Goal: Task Accomplishment & Management: Use online tool/utility

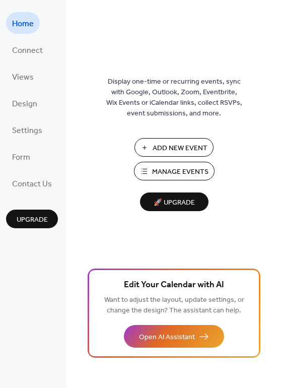
click at [165, 170] on span "Manage Events" at bounding box center [180, 172] width 56 height 11
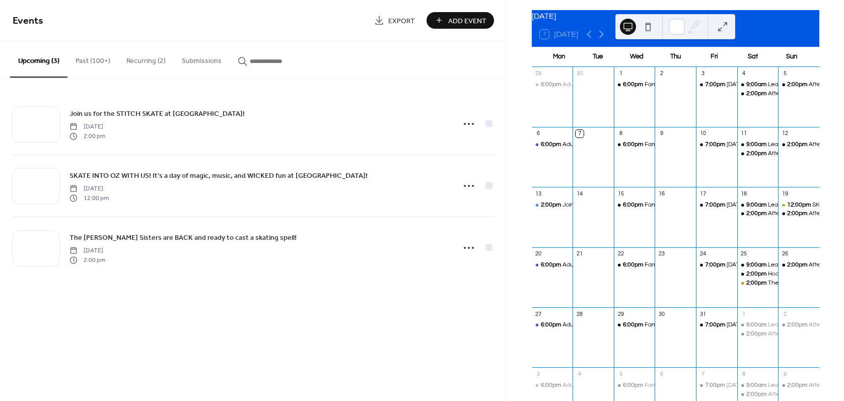
scroll to position [45, 0]
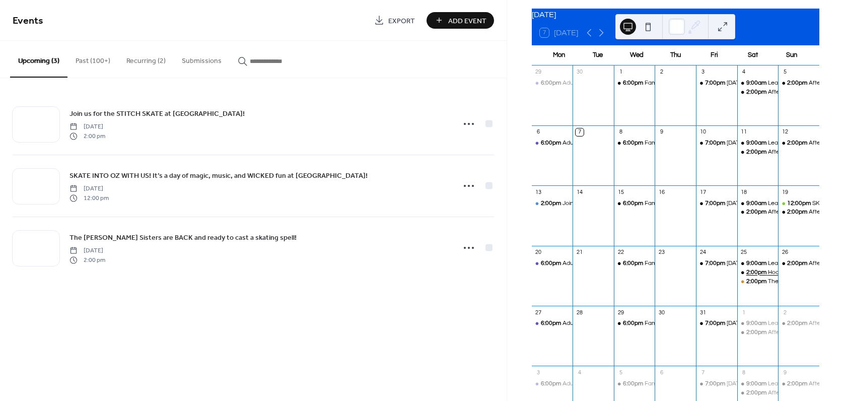
click at [748, 275] on span "2:00pm" at bounding box center [757, 272] width 22 height 9
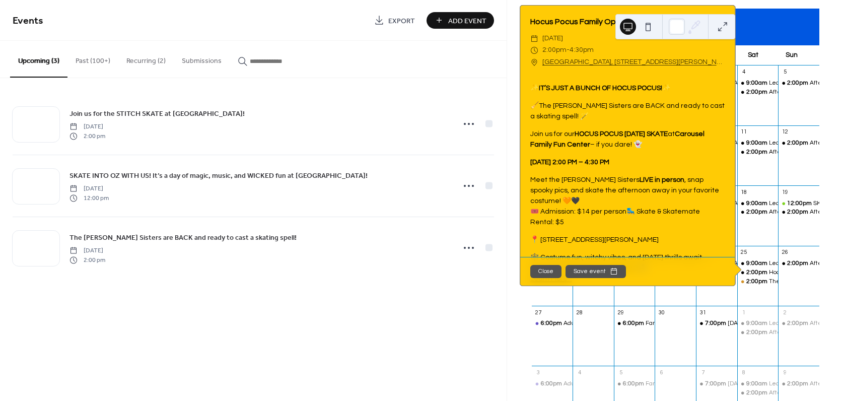
click at [540, 274] on button "Close" at bounding box center [545, 271] width 31 height 13
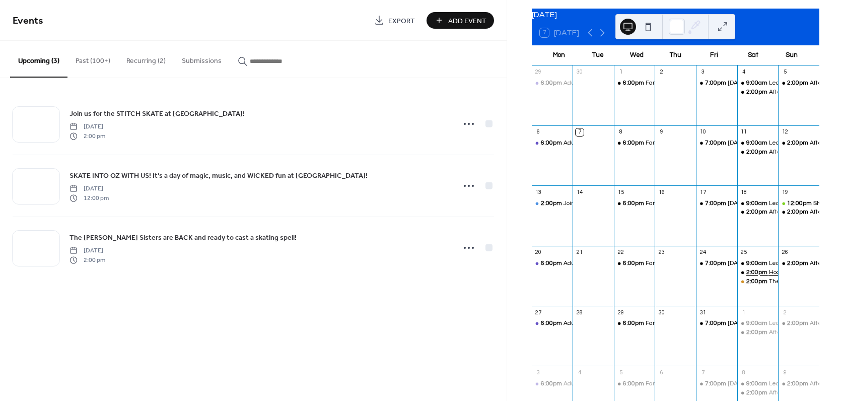
click at [756, 277] on span "2:00pm" at bounding box center [757, 272] width 23 height 9
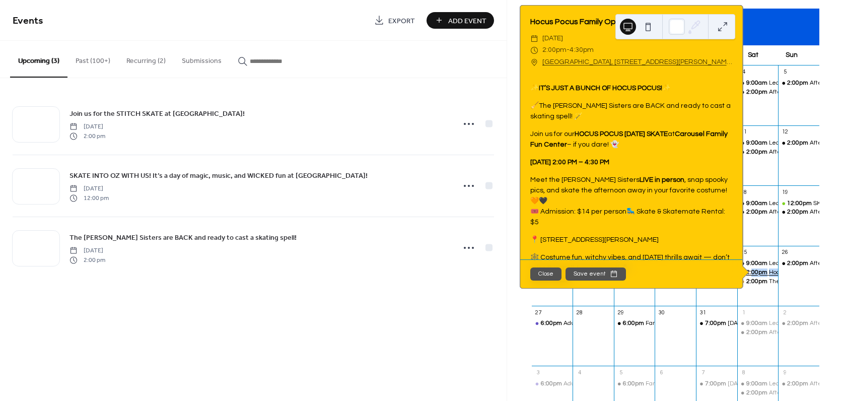
click at [756, 277] on span "2:00pm" at bounding box center [757, 272] width 23 height 9
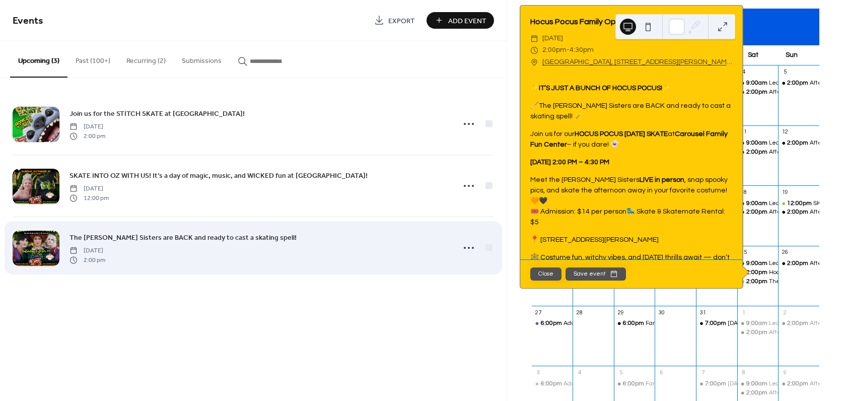
click at [313, 242] on div "The Sanderson Sisters are BACK and ready to cast a skating spell! Saturday, Oct…" at bounding box center [258, 248] width 379 height 32
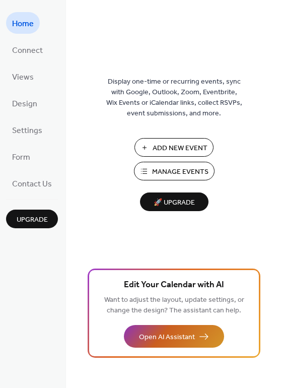
click at [158, 335] on span "Open AI Assistant" at bounding box center [167, 337] width 56 height 11
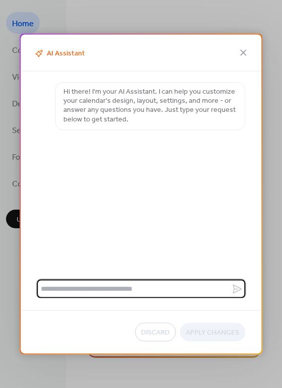
click at [98, 290] on textarea at bounding box center [134, 288] width 194 height 19
type textarea "*******"
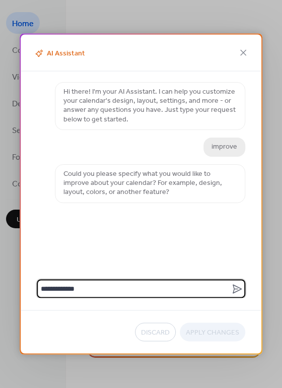
type textarea "**********"
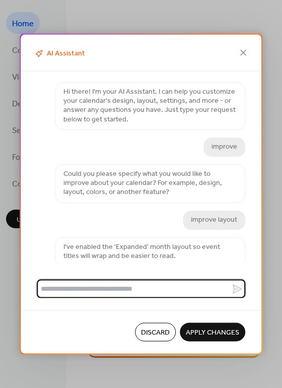
scroll to position [3, 0]
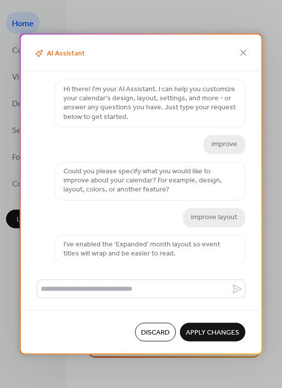
click at [195, 332] on span "Apply Changes" at bounding box center [212, 332] width 53 height 11
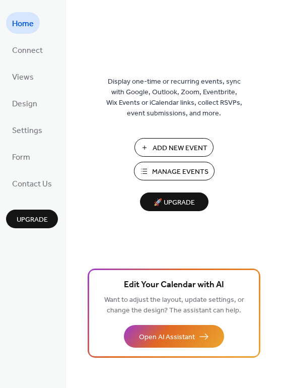
click at [166, 170] on span "Manage Events" at bounding box center [180, 172] width 56 height 11
click at [27, 44] on span "Connect" at bounding box center [27, 51] width 31 height 16
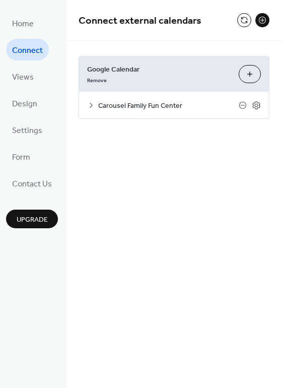
click at [170, 103] on span "Carousel Family Fun Center" at bounding box center [168, 106] width 141 height 11
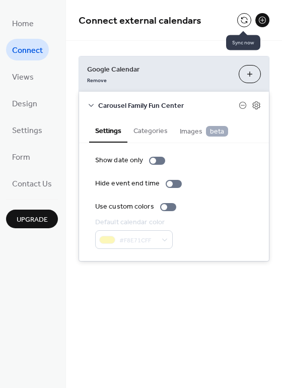
click at [242, 20] on button at bounding box center [244, 20] width 14 height 14
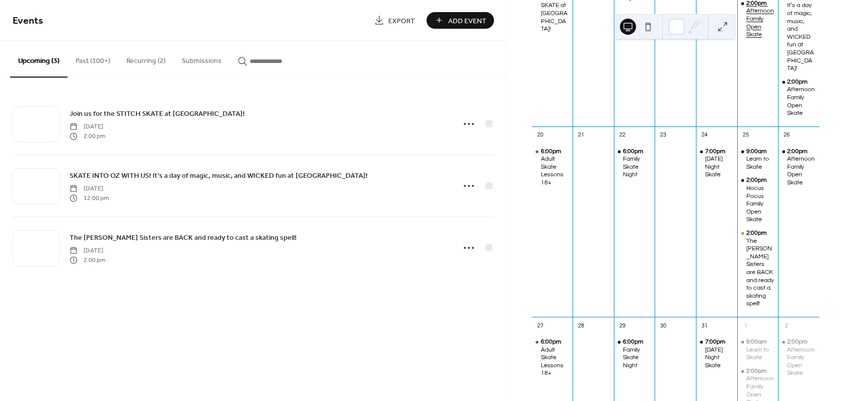
scroll to position [366, 0]
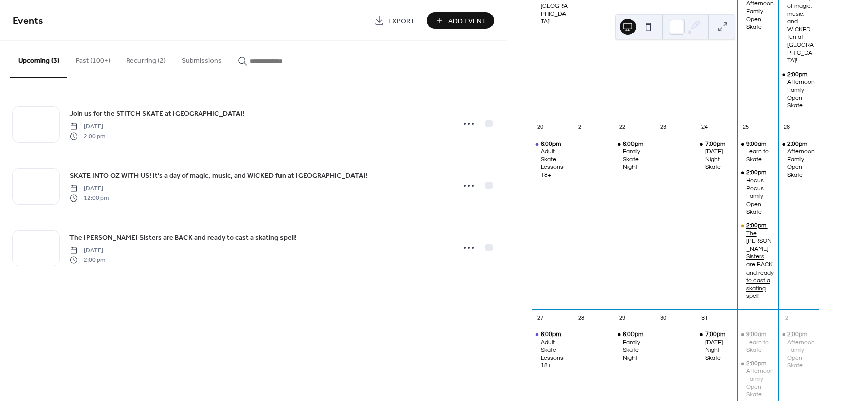
click at [746, 255] on div "The Sanderson Sisters are BACK and ready to cast a skating spell!" at bounding box center [760, 265] width 28 height 71
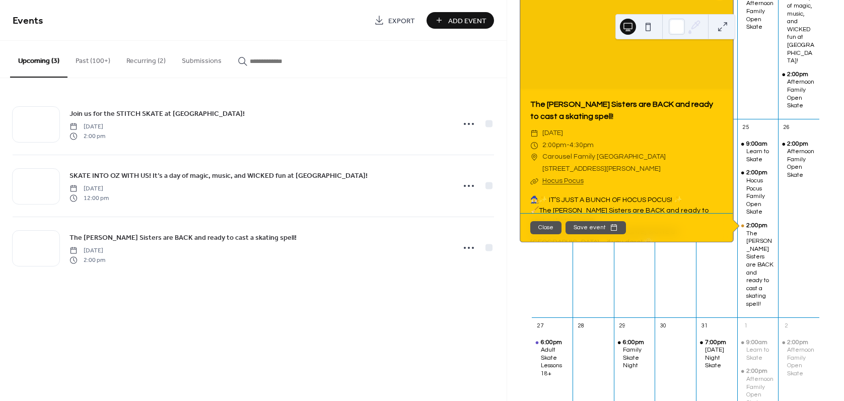
click at [533, 234] on button "Close" at bounding box center [545, 227] width 31 height 13
